Goal: Information Seeking & Learning: Learn about a topic

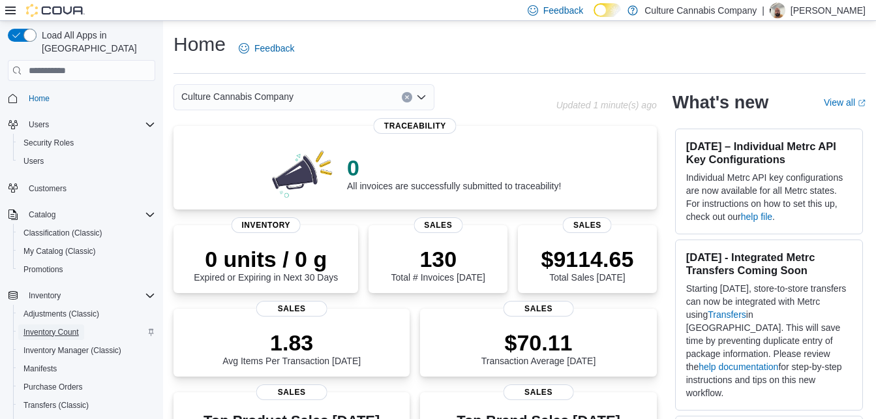
click at [65, 327] on span "Inventory Count" at bounding box center [50, 332] width 55 height 10
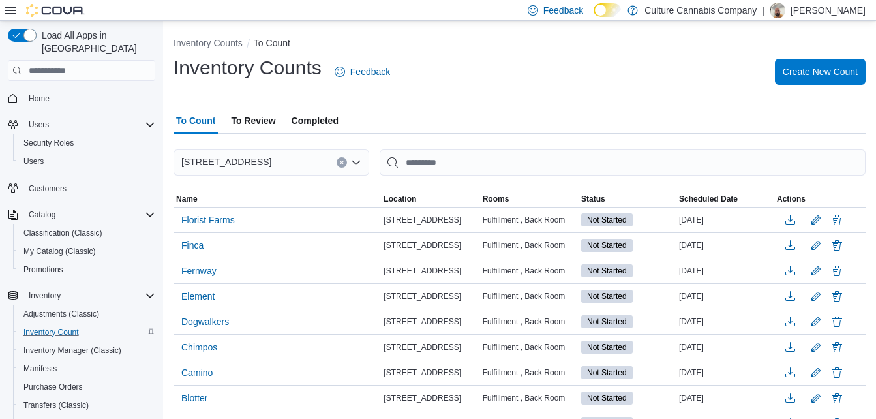
click at [324, 123] on span "Completed" at bounding box center [314, 121] width 47 height 26
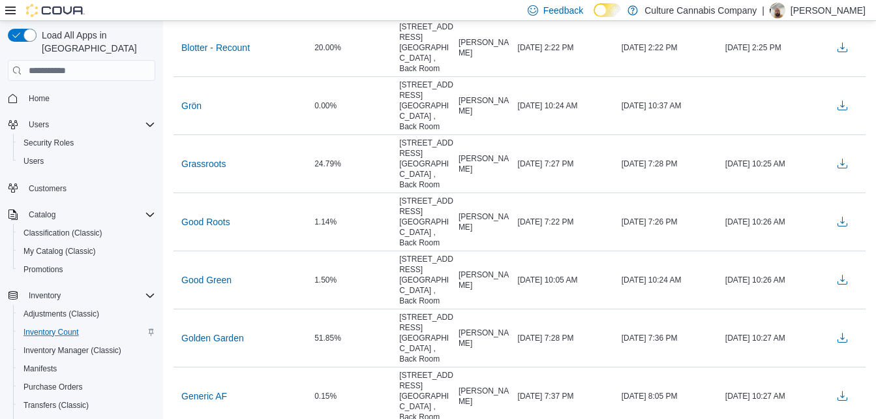
scroll to position [2219, 0]
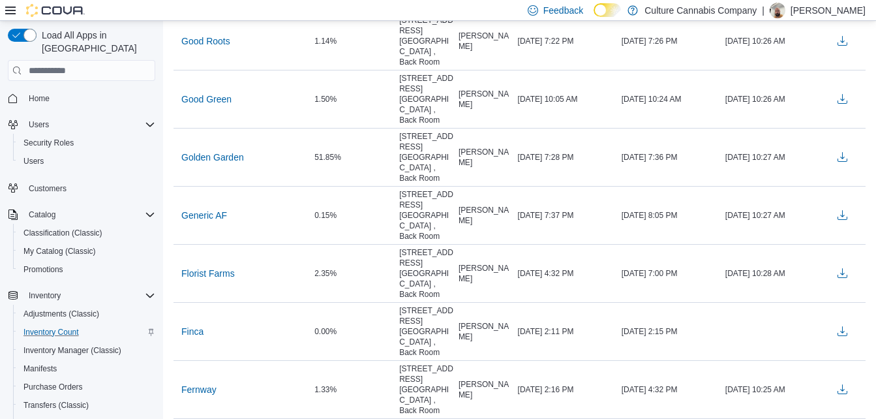
scroll to position [2401, 0]
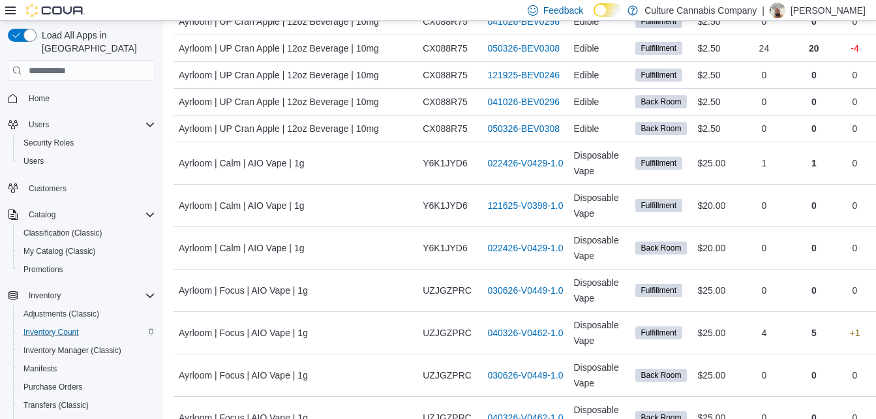
scroll to position [1522, 0]
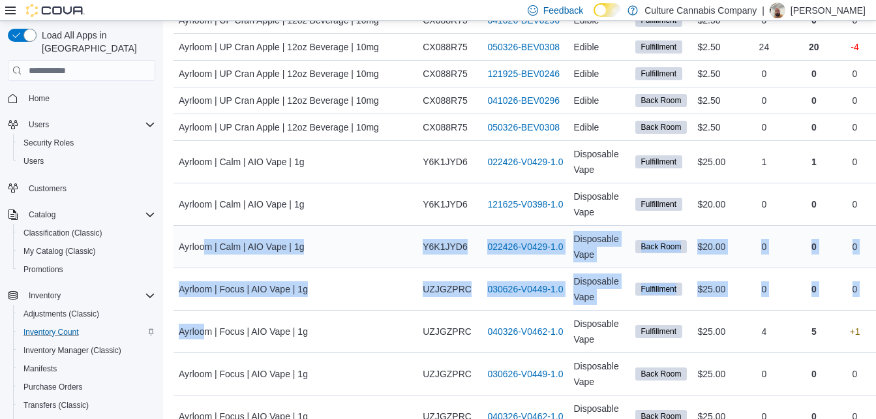
drag, startPoint x: 203, startPoint y: 351, endPoint x: 207, endPoint y: 258, distance: 93.3
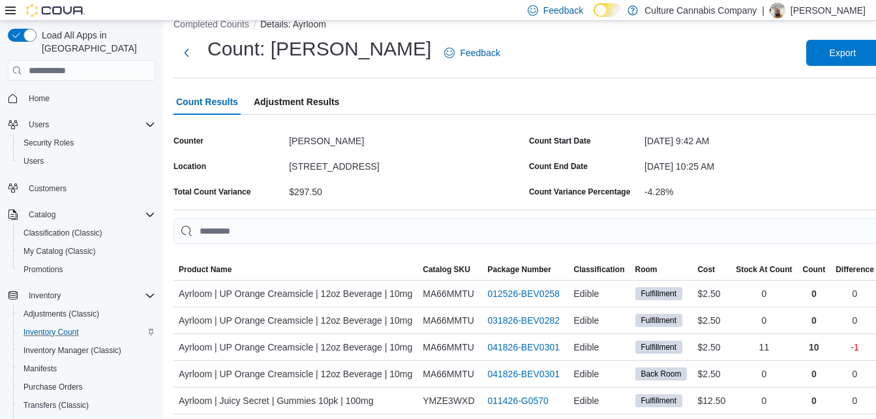
scroll to position [0, 0]
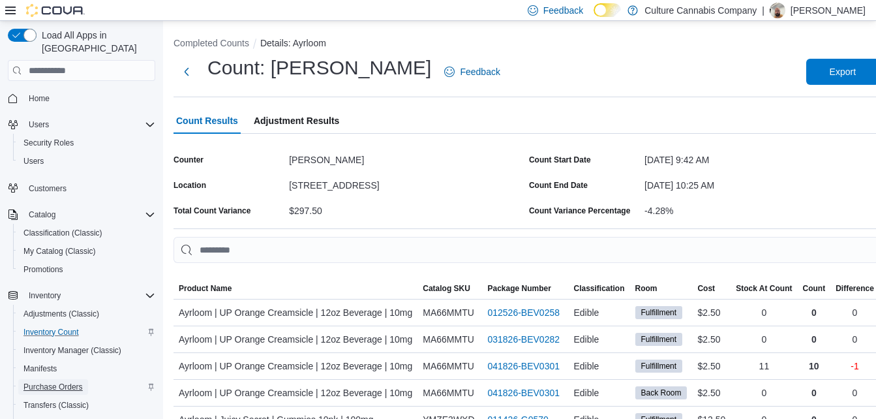
click at [61, 381] on span "Purchase Orders" at bounding box center [52, 386] width 59 height 10
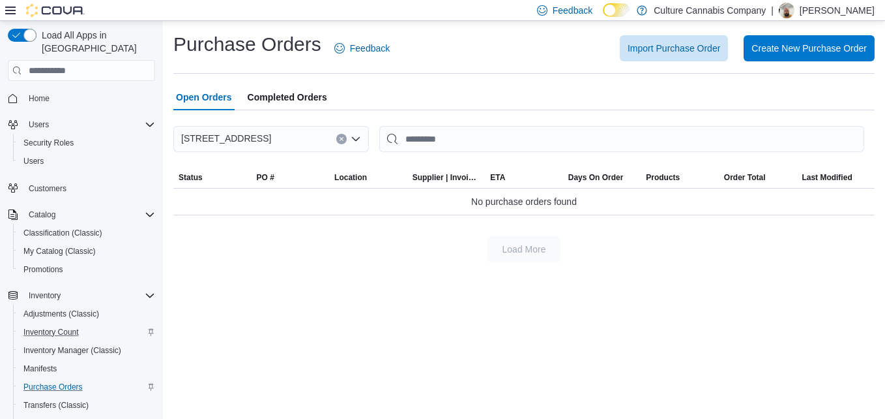
click at [284, 98] on span "Completed Orders" at bounding box center [288, 97] width 80 height 26
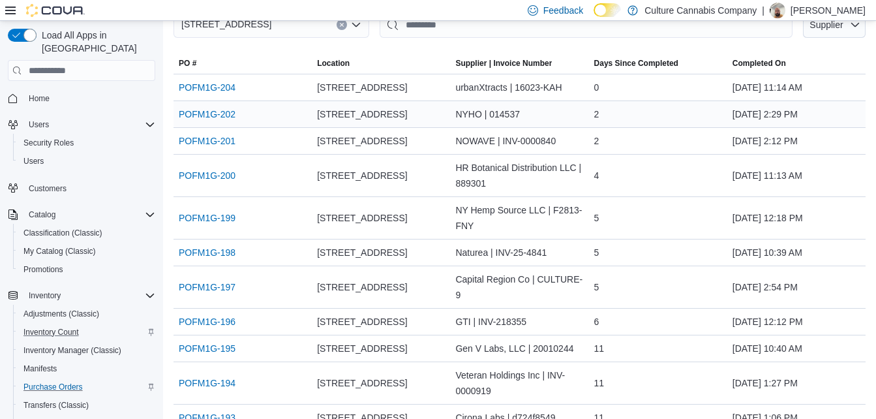
scroll to position [115, 0]
click at [221, 346] on link "POFM1G-195" at bounding box center [207, 348] width 57 height 16
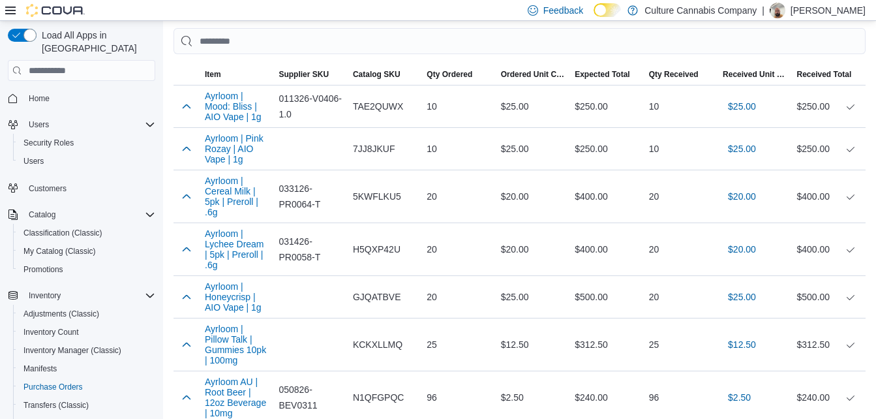
scroll to position [415, 0]
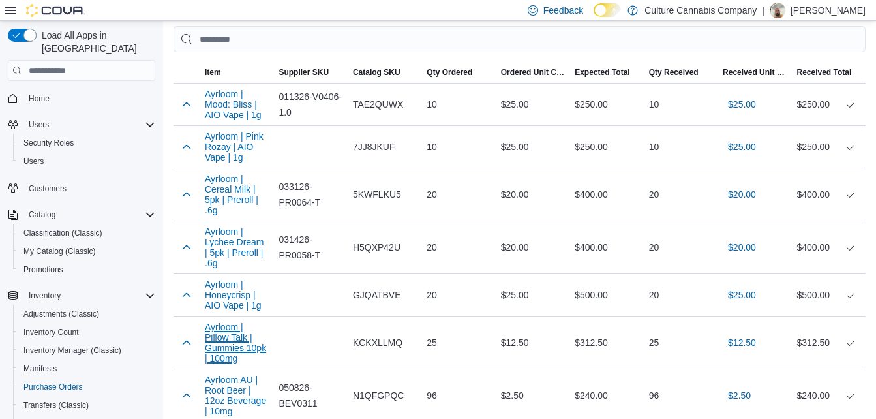
click at [221, 346] on button "Ayrloom | Pillow Talk | Gummies 10pk | 100mg" at bounding box center [236, 342] width 63 height 42
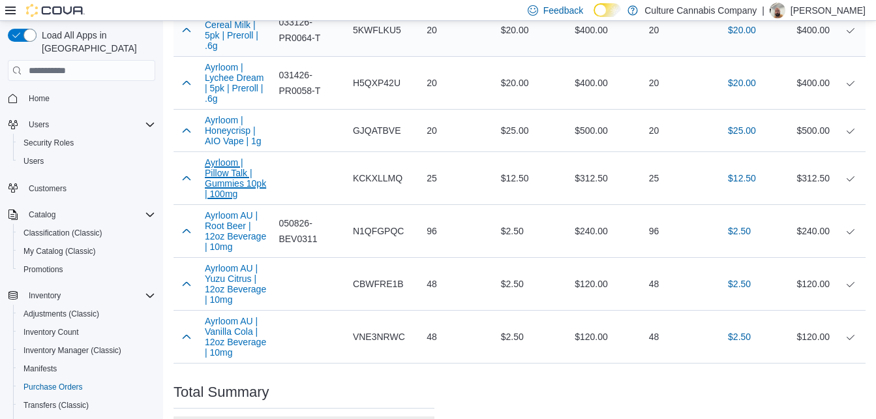
scroll to position [580, 0]
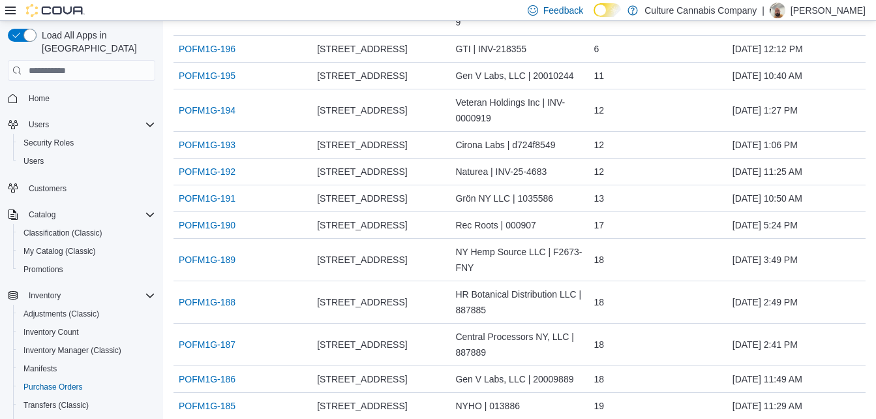
scroll to position [398, 0]
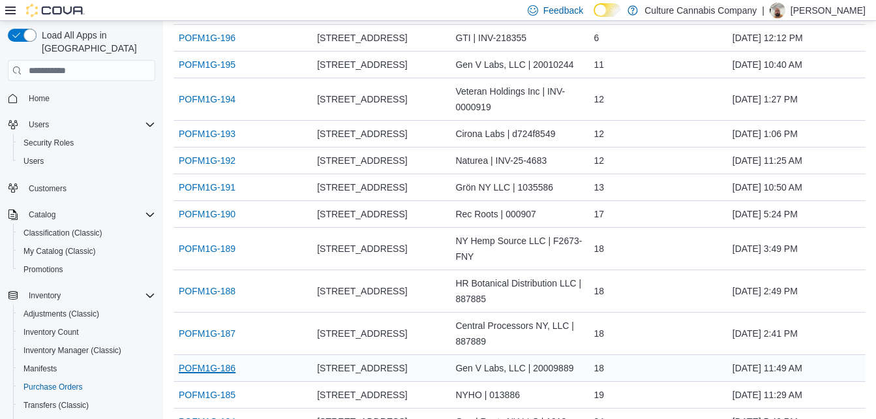
click at [192, 364] on link "POFM1G-186" at bounding box center [207, 368] width 57 height 16
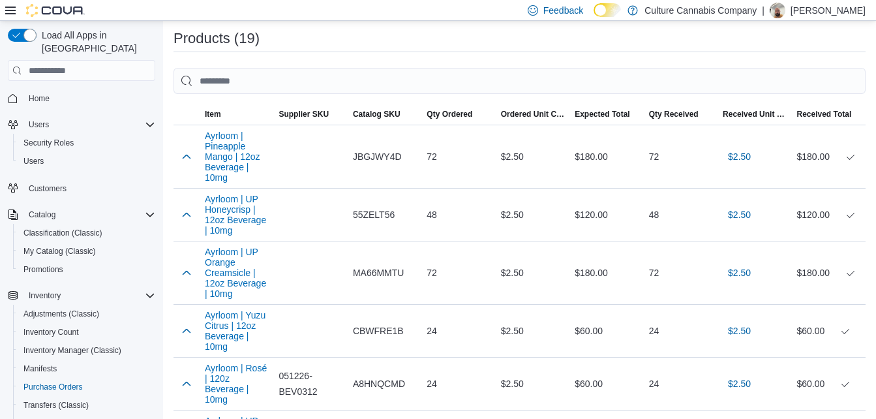
scroll to position [385, 0]
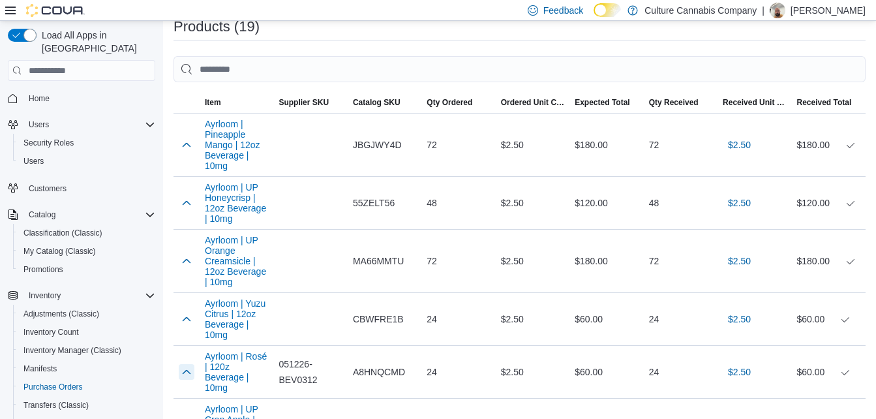
click at [192, 364] on div at bounding box center [186, 372] width 26 height 26
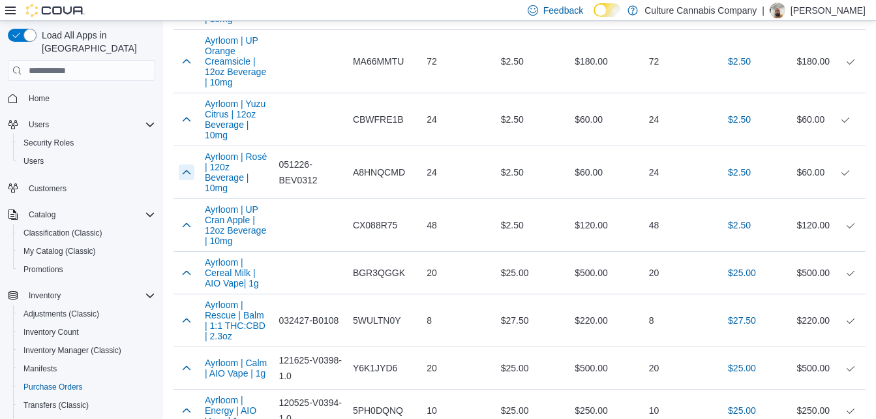
scroll to position [593, 0]
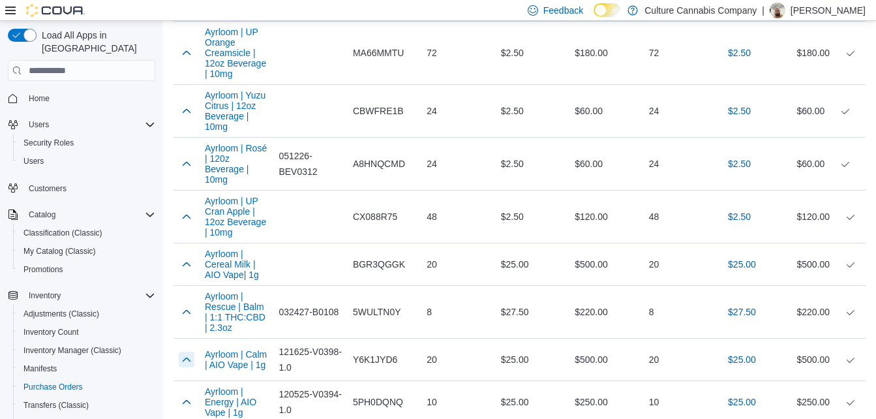
click at [192, 364] on button "button" at bounding box center [187, 359] width 16 height 16
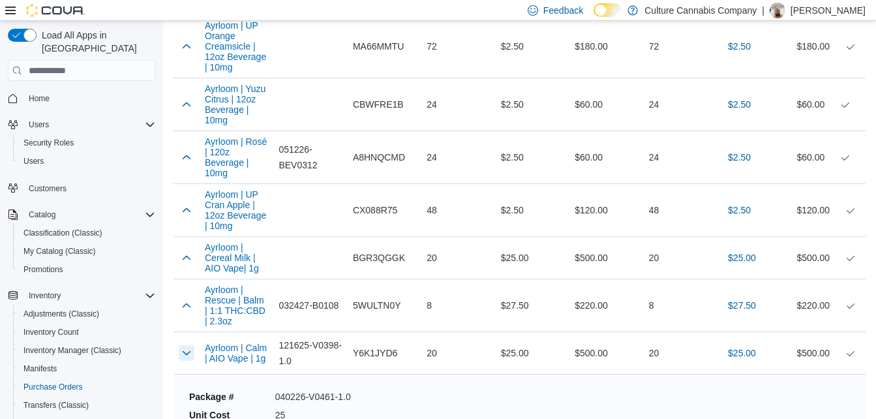
scroll to position [597, 0]
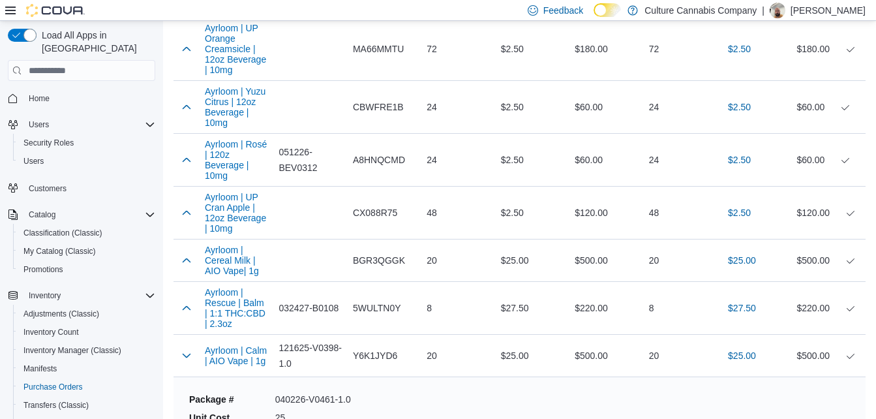
click at [192, 364] on div at bounding box center [186, 355] width 26 height 26
click at [192, 366] on div at bounding box center [186, 355] width 26 height 26
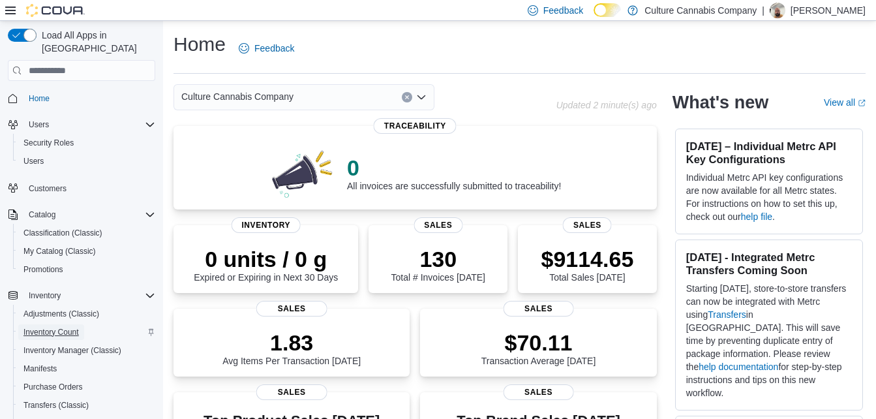
click at [70, 327] on span "Inventory Count" at bounding box center [50, 332] width 55 height 10
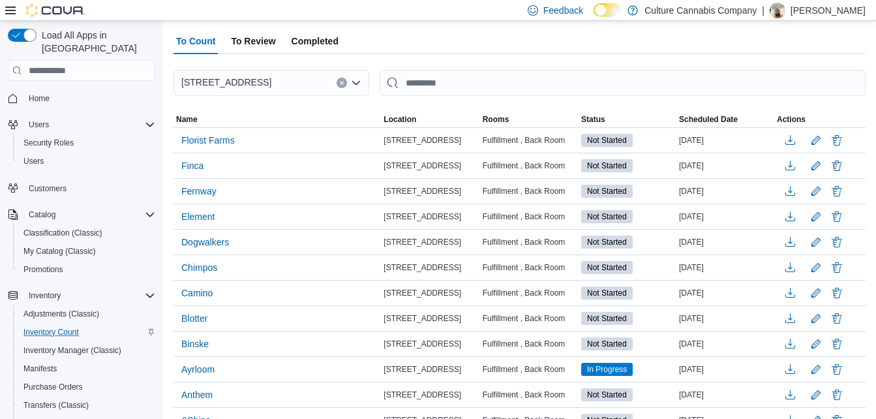
scroll to position [30, 0]
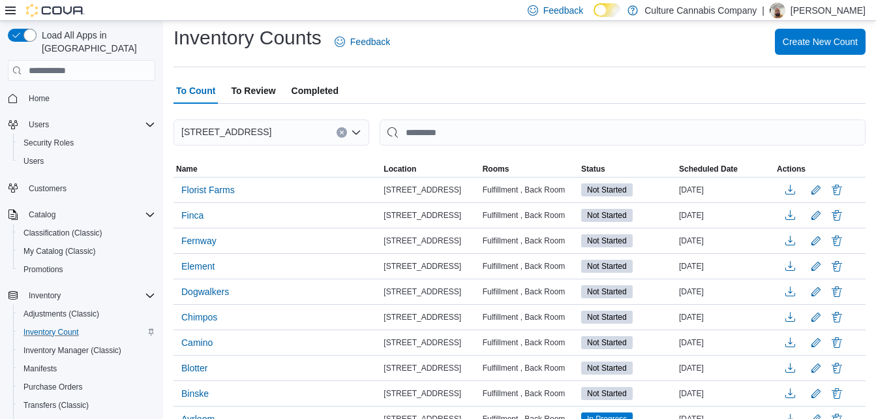
click at [314, 95] on span "Completed" at bounding box center [314, 91] width 47 height 26
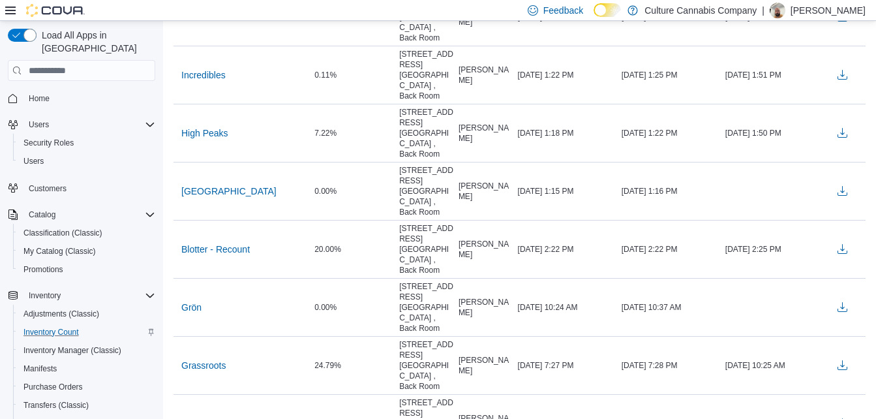
scroll to position [2226, 0]
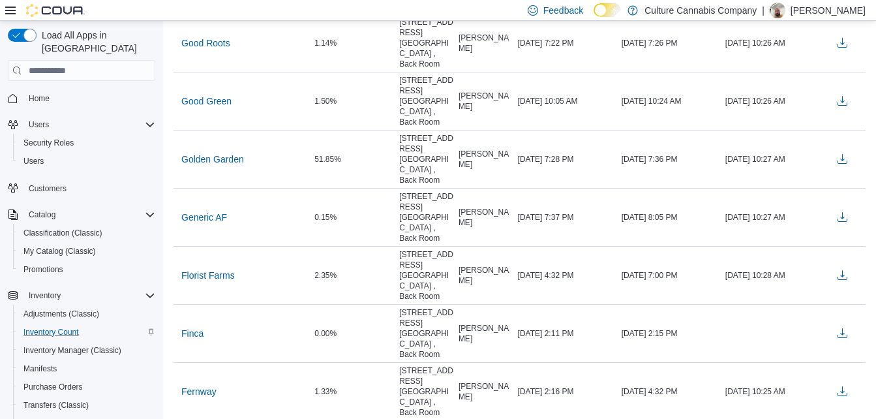
scroll to position [2399, 0]
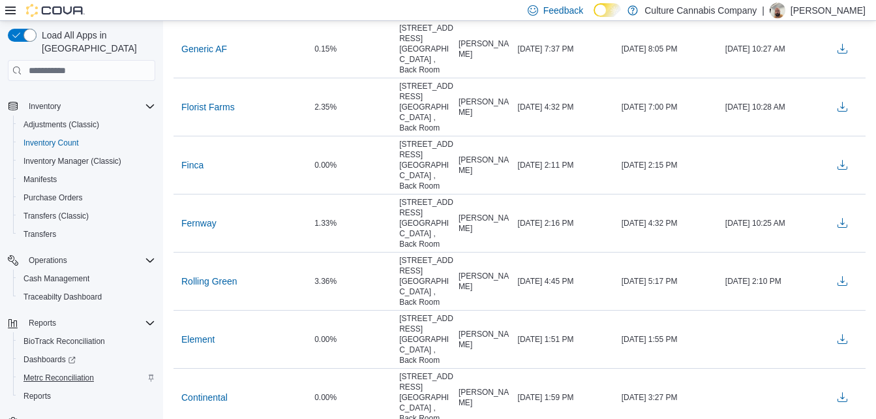
scroll to position [188, 0]
click at [46, 391] on span "Reports" at bounding box center [36, 396] width 27 height 10
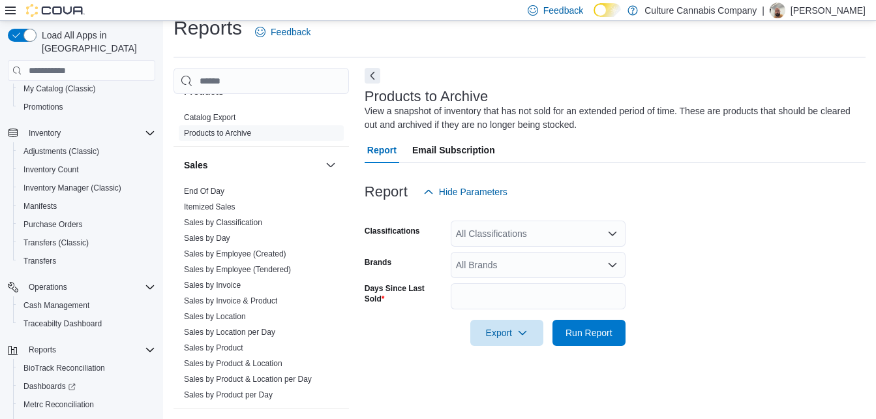
scroll to position [651, 0]
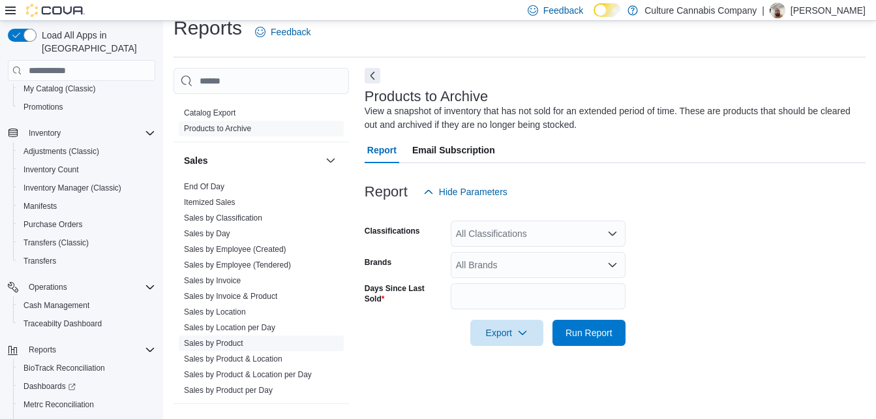
click at [234, 340] on link "Sales by Product" at bounding box center [213, 342] width 59 height 9
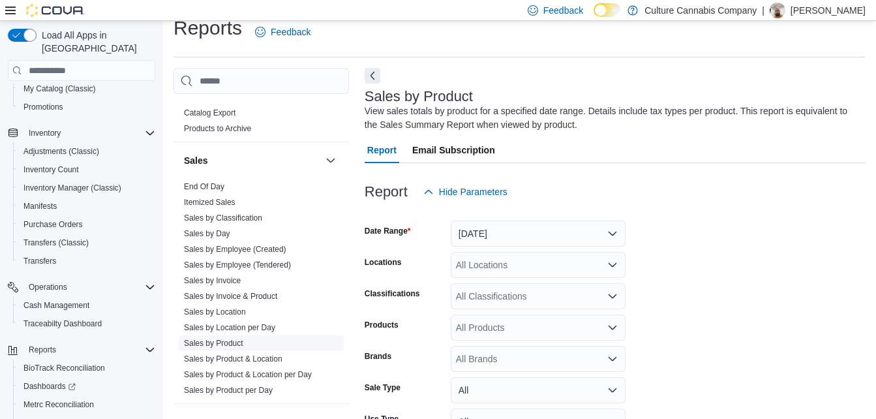
scroll to position [44, 0]
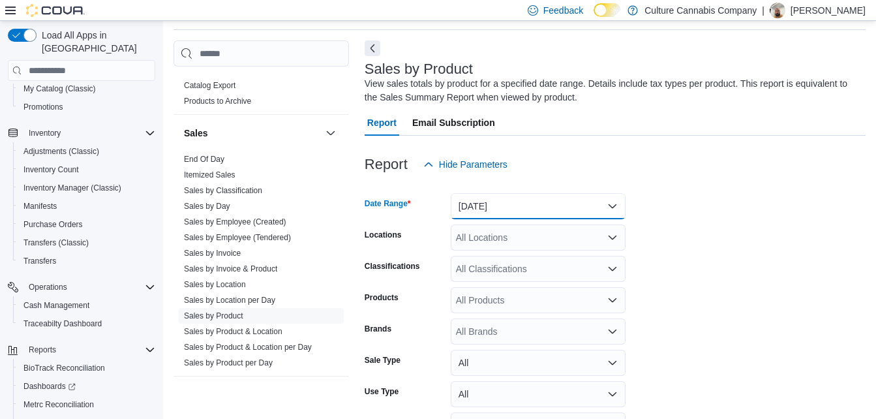
click at [514, 216] on button "[DATE]" at bounding box center [538, 206] width 175 height 26
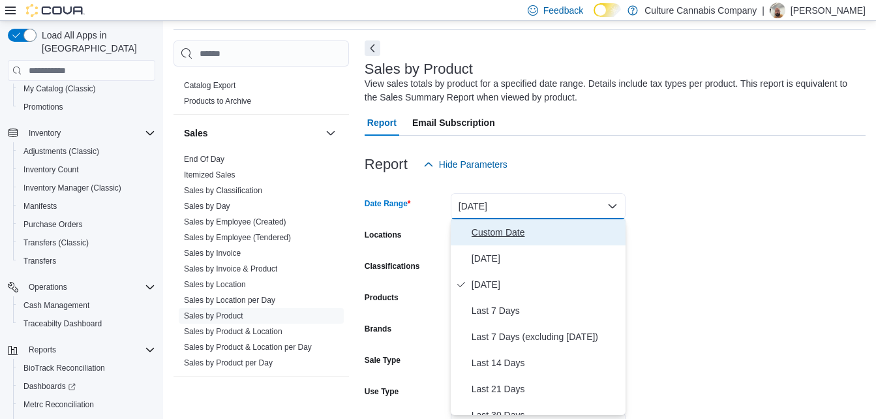
click at [505, 235] on span "Custom Date" at bounding box center [545, 232] width 149 height 16
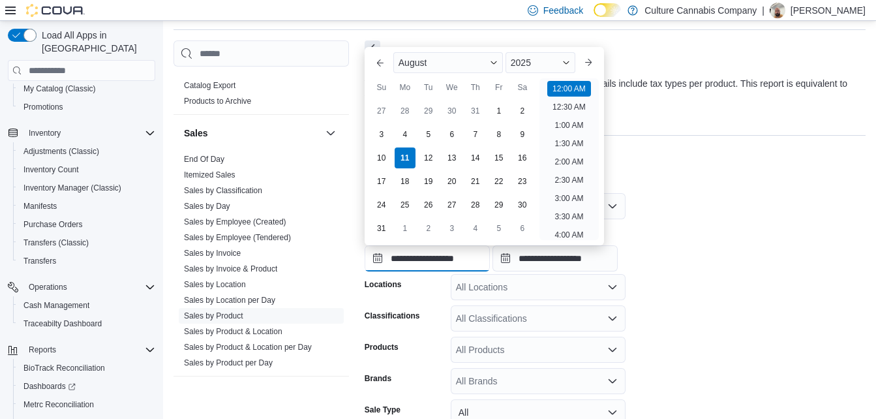
click at [431, 263] on input "**********" at bounding box center [426, 258] width 125 height 26
drag, startPoint x: 380, startPoint y: 61, endPoint x: 373, endPoint y: 67, distance: 9.3
click at [373, 67] on button "Previous Month" at bounding box center [380, 62] width 21 height 21
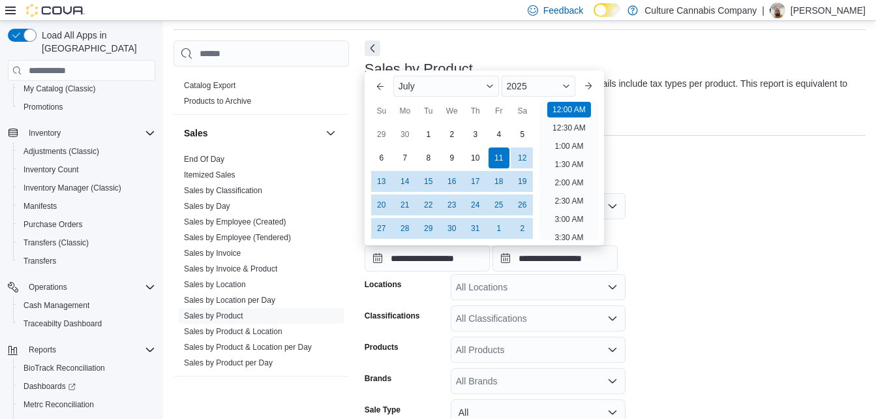
click at [373, 67] on h3 "Sales by Product" at bounding box center [418, 69] width 108 height 16
click at [419, 264] on input "**********" at bounding box center [426, 258] width 125 height 26
click at [469, 204] on div "24" at bounding box center [475, 204] width 23 height 23
type input "**********"
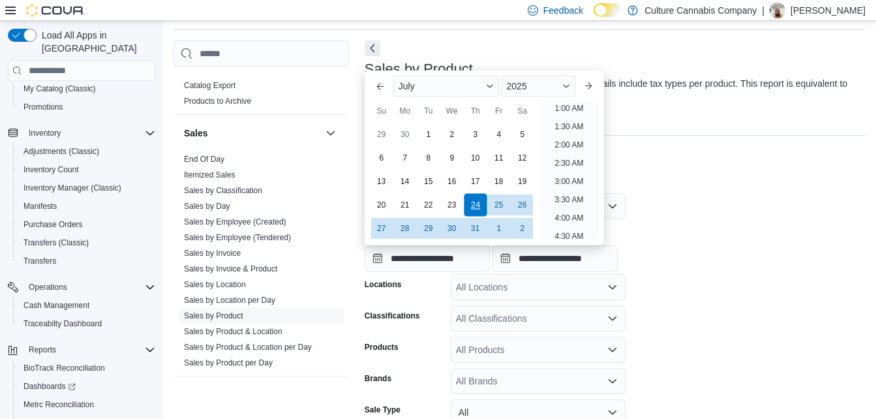
scroll to position [3, 0]
click at [658, 250] on div "**********" at bounding box center [614, 247] width 501 height 50
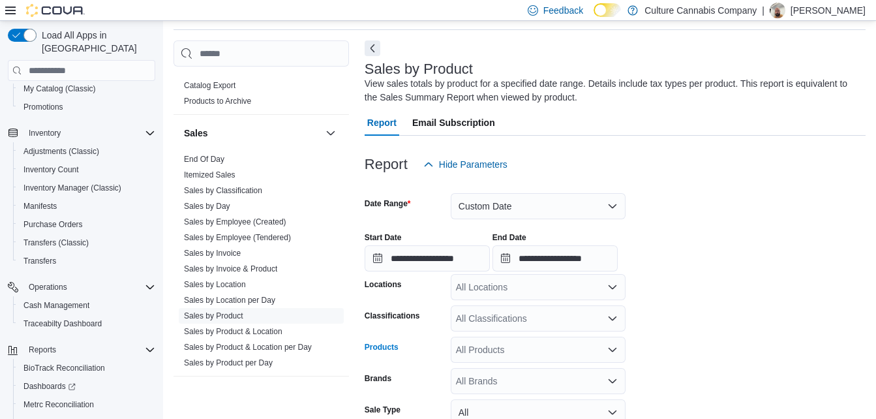
click at [532, 340] on div "All Products" at bounding box center [538, 349] width 175 height 26
type input "*"
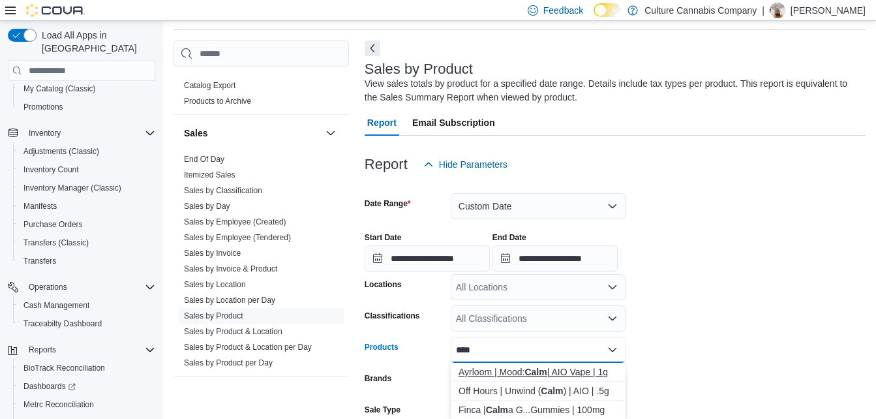
type input "****"
click at [524, 374] on div "Ayrloom | Mood: Calm | AIO Vape | 1g" at bounding box center [537, 371] width 159 height 13
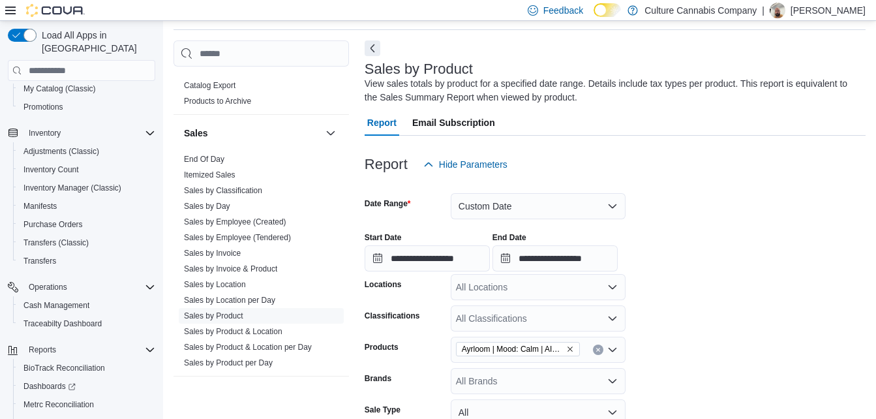
click at [698, 369] on form "**********" at bounding box center [614, 350] width 501 height 347
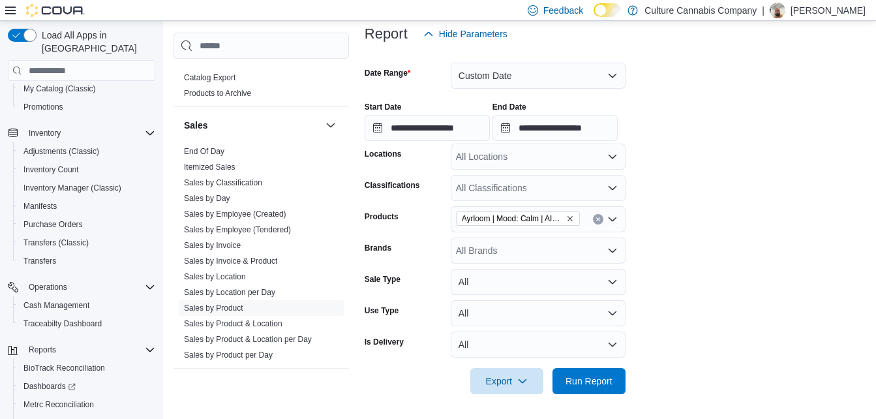
scroll to position [175, 0]
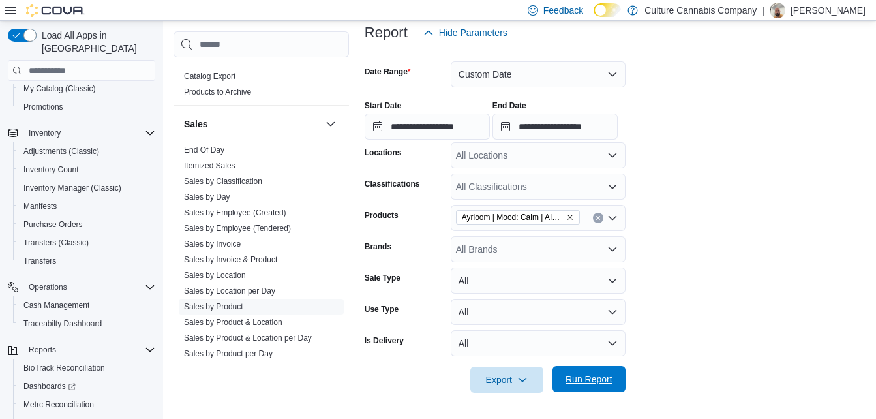
click at [608, 379] on span "Run Report" at bounding box center [588, 378] width 47 height 13
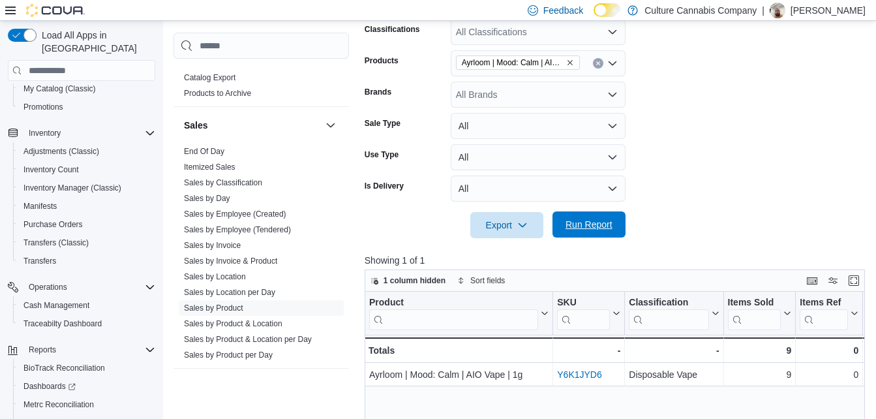
scroll to position [331, 0]
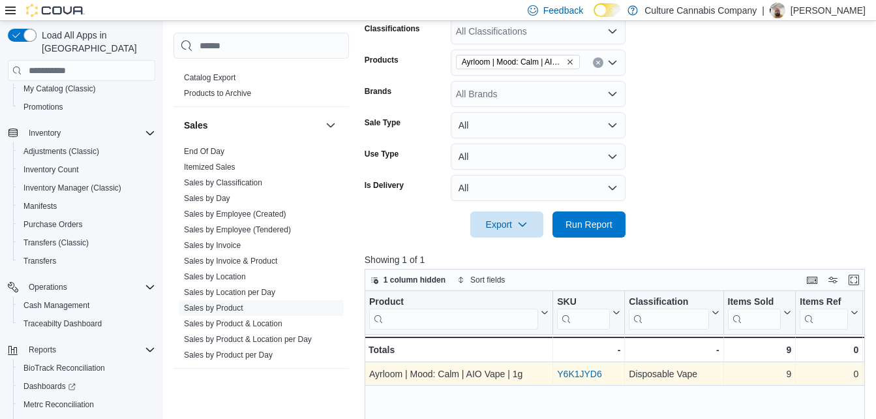
click at [608, 379] on div "Y6K1JYD6" at bounding box center [588, 374] width 63 height 16
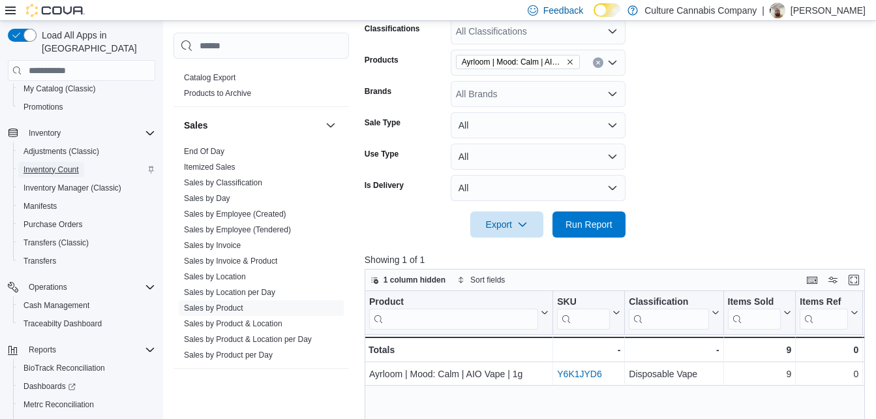
click at [63, 162] on span "Inventory Count" at bounding box center [50, 170] width 55 height 16
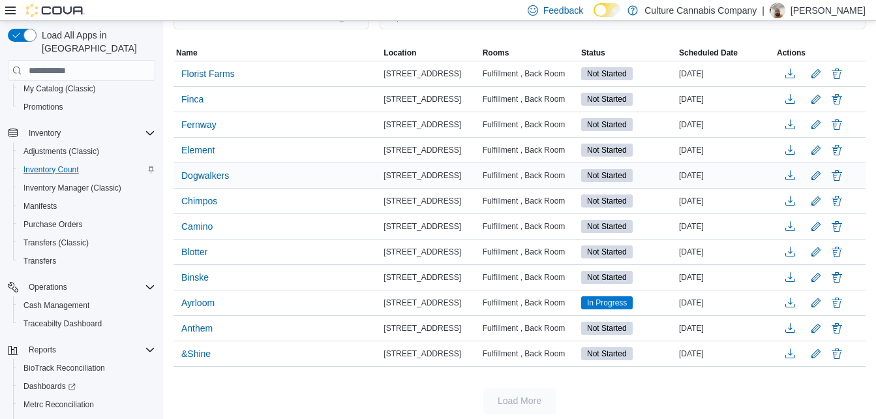
scroll to position [151, 0]
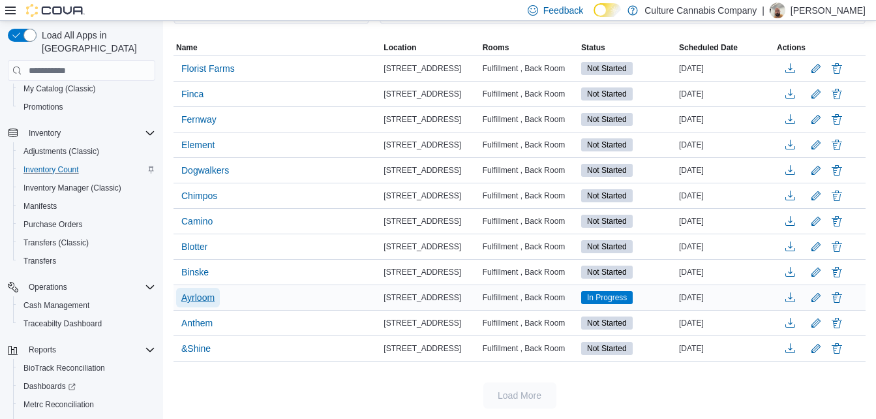
click at [207, 298] on span "Ayrloom" at bounding box center [197, 297] width 33 height 13
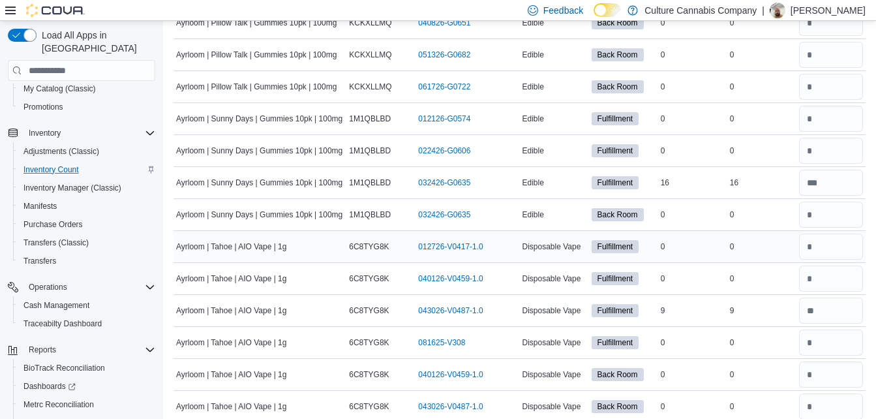
scroll to position [666, 0]
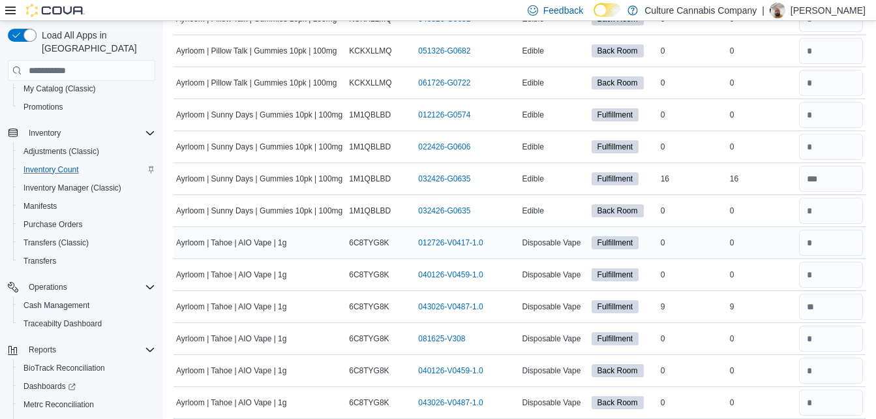
click at [201, 300] on div "Ayrloom | Tahoe | AIO Vape | 1g" at bounding box center [259, 307] width 173 height 16
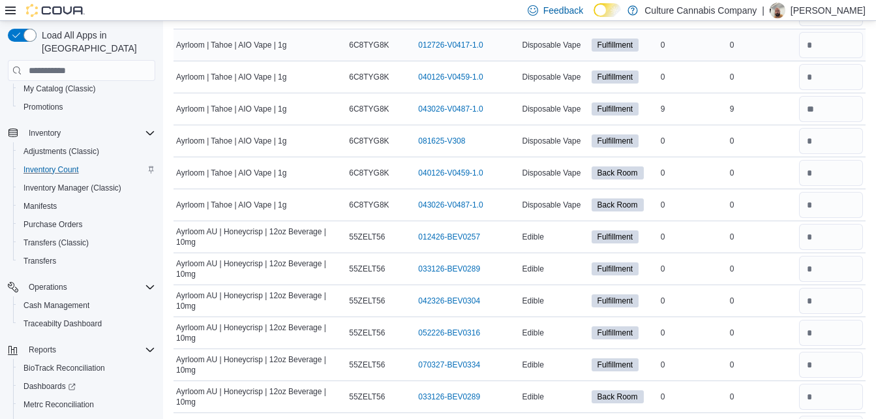
scroll to position [867, 0]
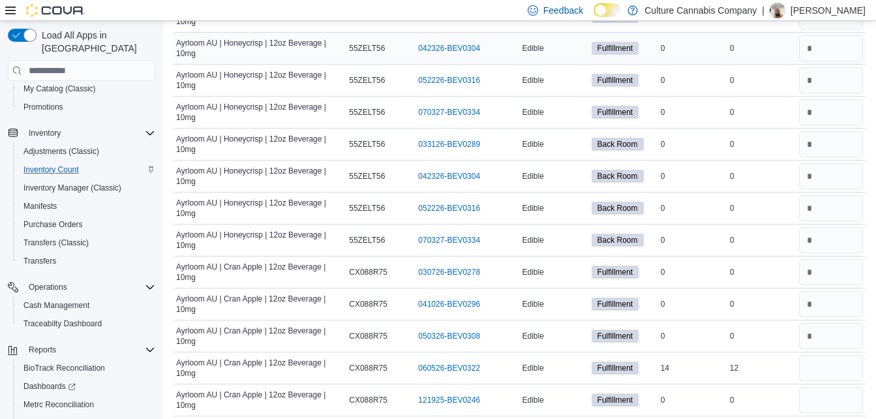
click at [201, 295] on span "Ayrloom AU | Cran Apple | 12oz Beverage | 10mg" at bounding box center [260, 303] width 168 height 21
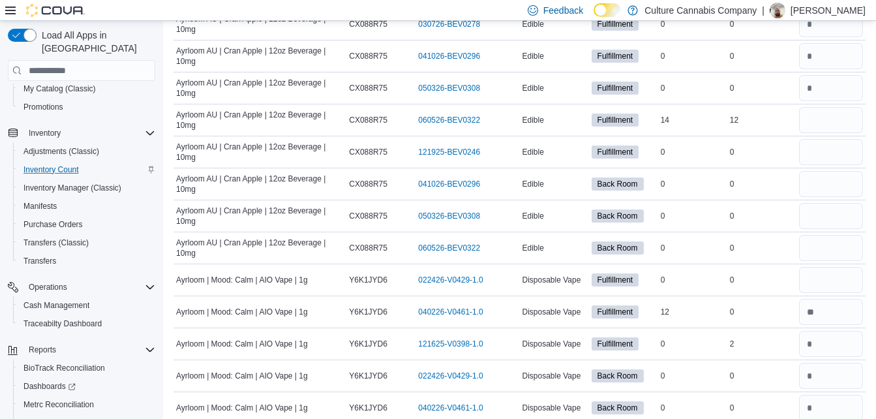
scroll to position [1364, 0]
click at [201, 295] on td "Ayrloom | Mood: Calm | AIO Vape | 1g" at bounding box center [259, 311] width 173 height 32
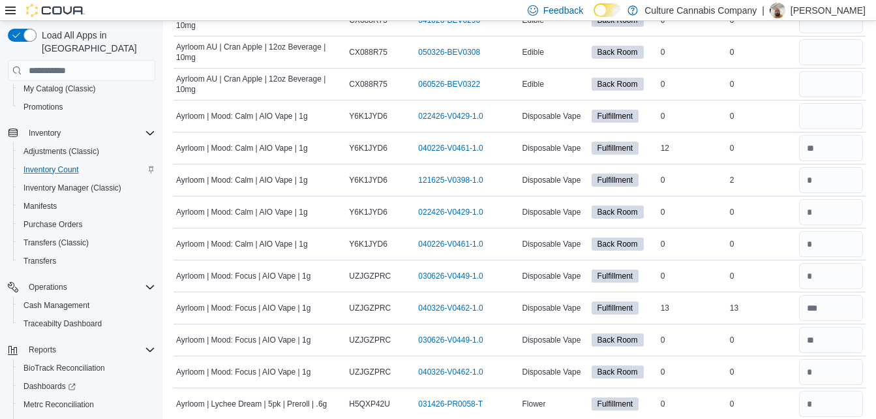
scroll to position [1528, 0]
click at [201, 295] on td "Ayrloom | Mood: Focus | AIO Vape | 1g" at bounding box center [259, 307] width 173 height 32
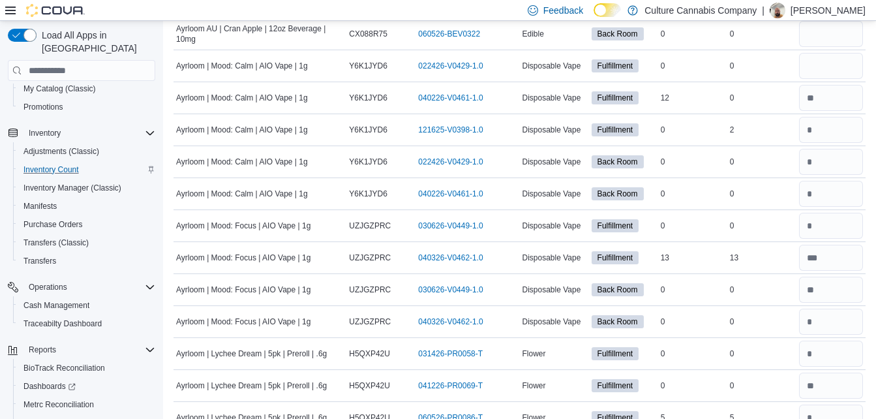
scroll to position [1582, 0]
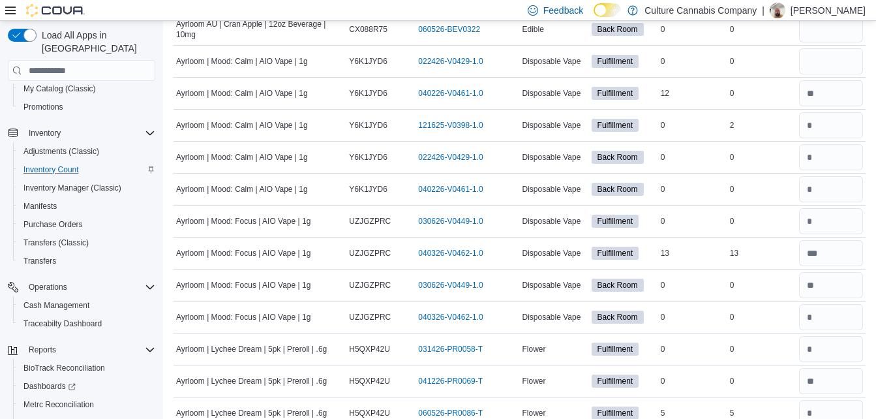
click at [201, 295] on td "Ayrloom | Mood: Focus | AIO Vape | 1g" at bounding box center [259, 285] width 173 height 32
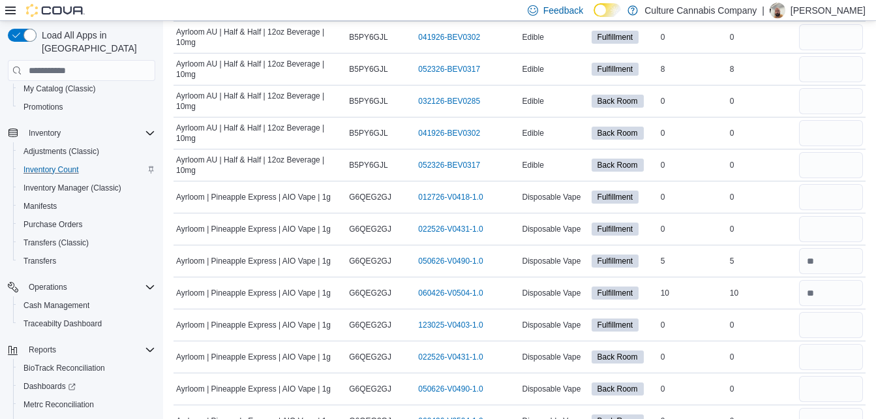
scroll to position [6081, 0]
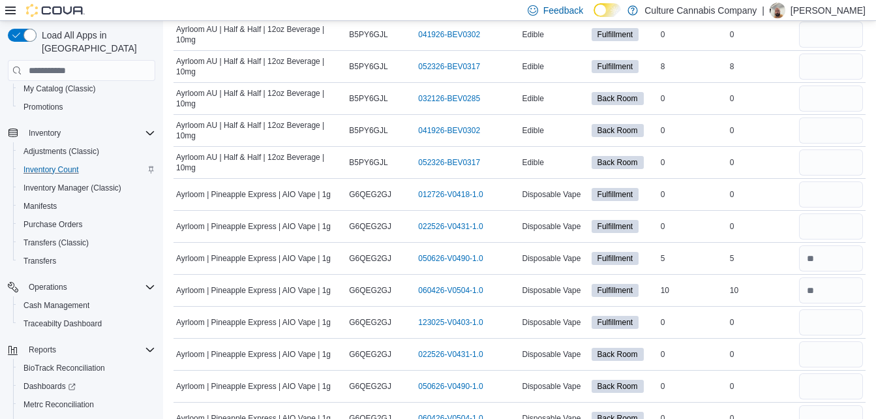
click at [201, 295] on span "Ayrloom | Pineapple Express | AIO Vape | 1g" at bounding box center [253, 290] width 155 height 10
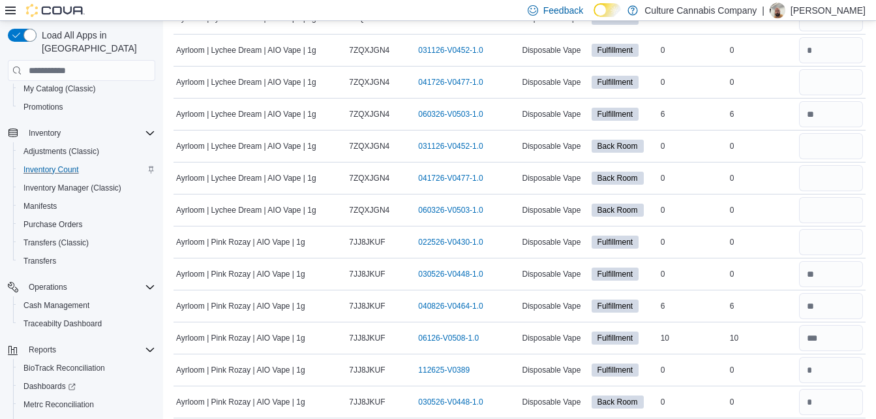
scroll to position [7024, 0]
click at [201, 295] on td "Ayrloom | Pink Rozay | AIO Vape | 1g" at bounding box center [259, 305] width 173 height 32
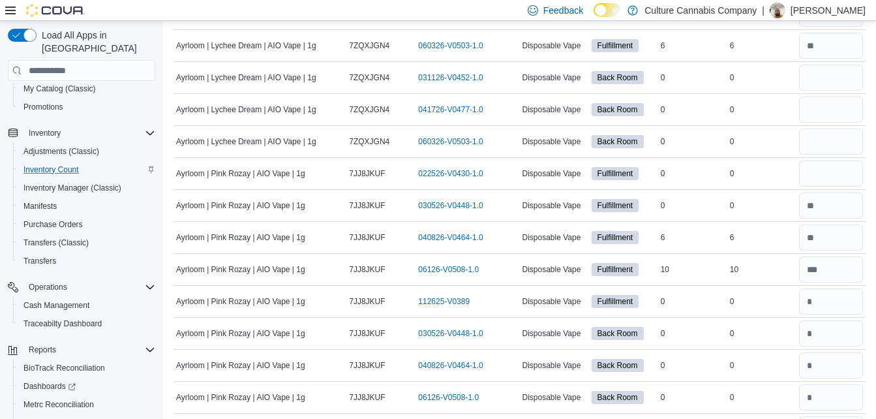
scroll to position [7098, 0]
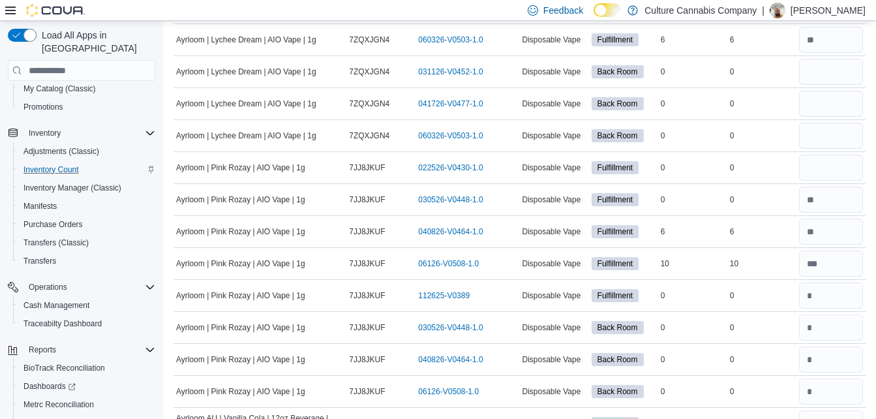
click at [201, 295] on span "Ayrloom | Pink Rozay | AIO Vape | 1g" at bounding box center [240, 295] width 129 height 10
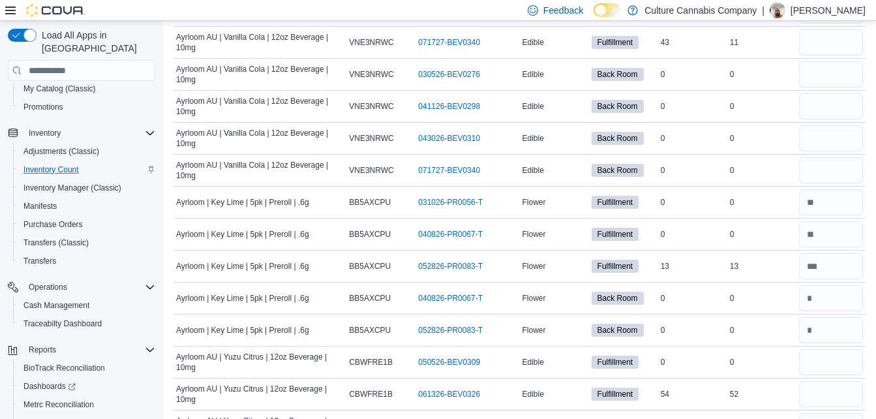
scroll to position [7598, 0]
